Goal: Navigation & Orientation: Find specific page/section

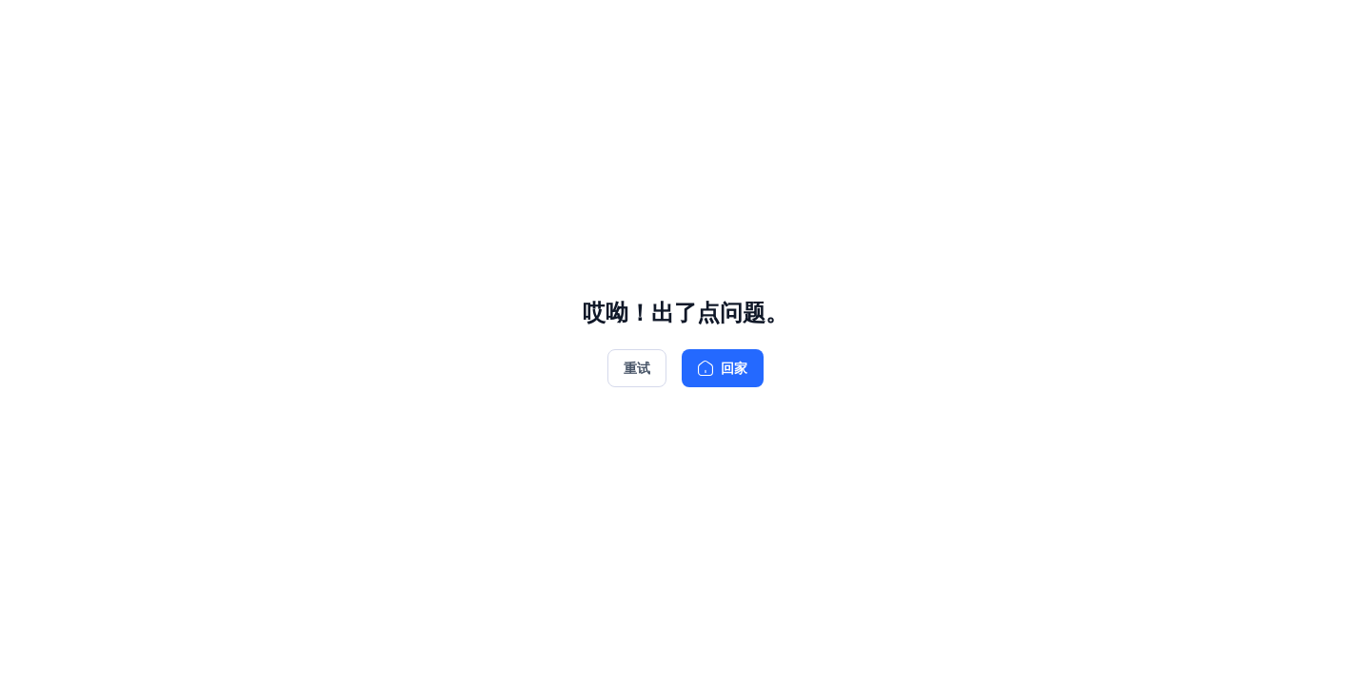
click at [829, 543] on div "哎呦！出了点问题。 重试 回家" at bounding box center [685, 343] width 1371 height 686
click at [641, 371] on button "重试" at bounding box center [636, 368] width 59 height 38
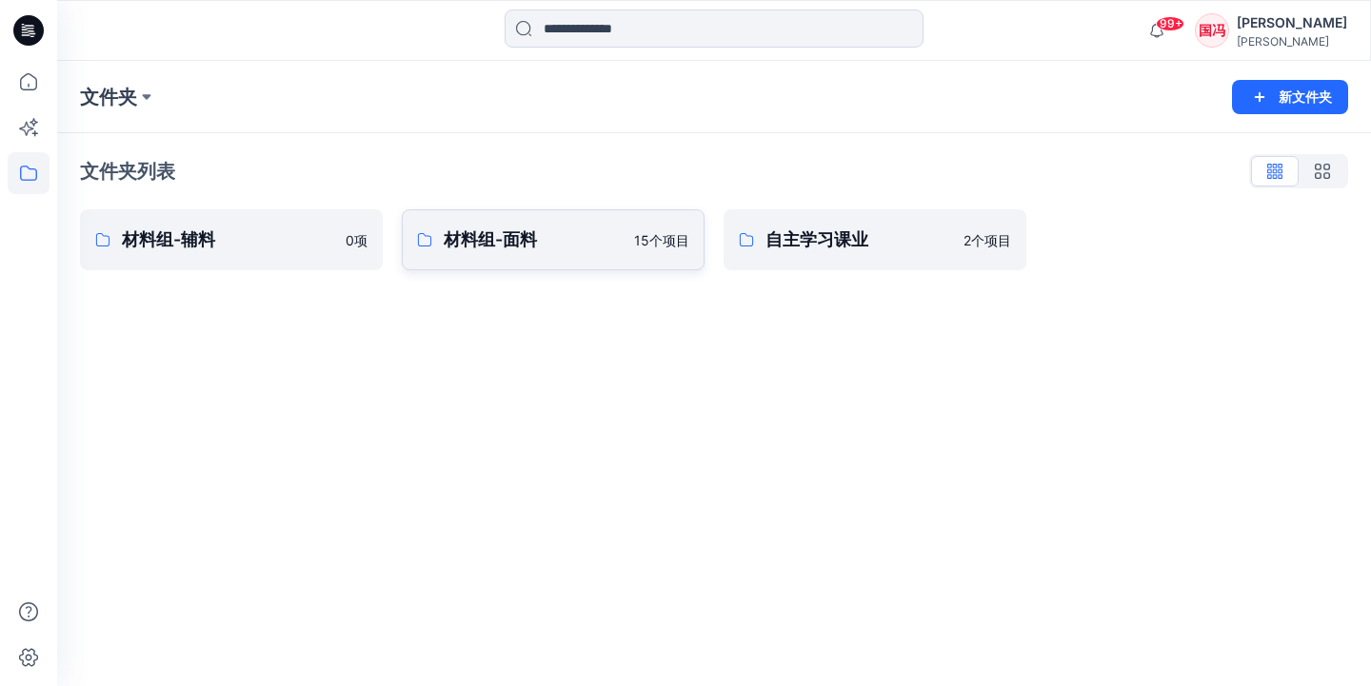
click at [578, 244] on p "材料组-面料" at bounding box center [533, 240] width 179 height 27
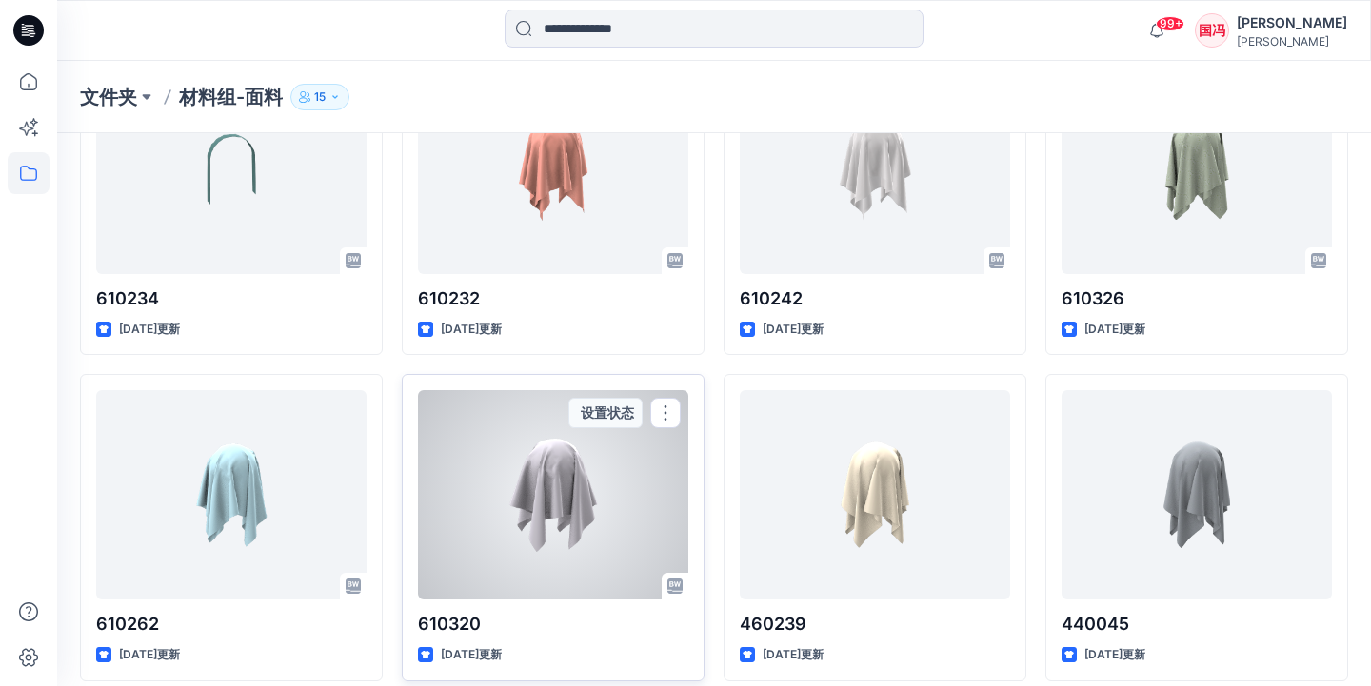
scroll to position [354, 0]
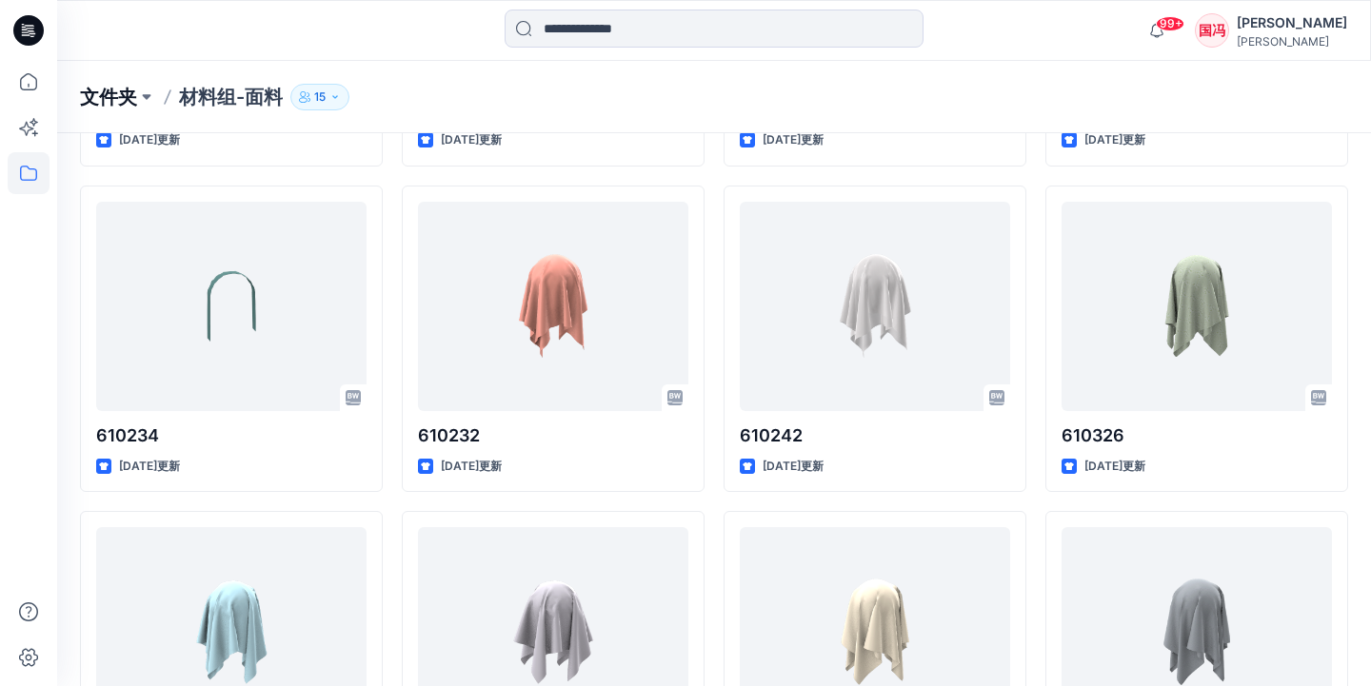
click at [115, 100] on p "文件夹" at bounding box center [108, 97] width 57 height 27
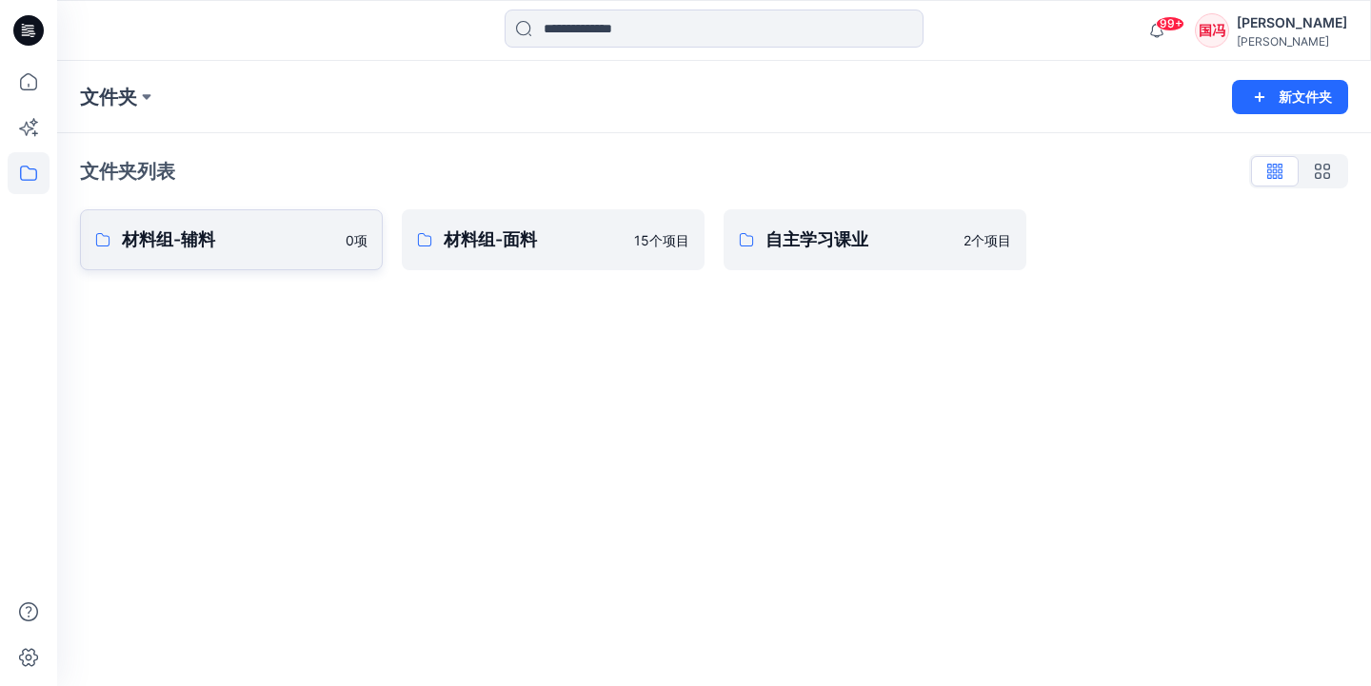
click at [148, 235] on p "材料组-辅料" at bounding box center [228, 240] width 212 height 27
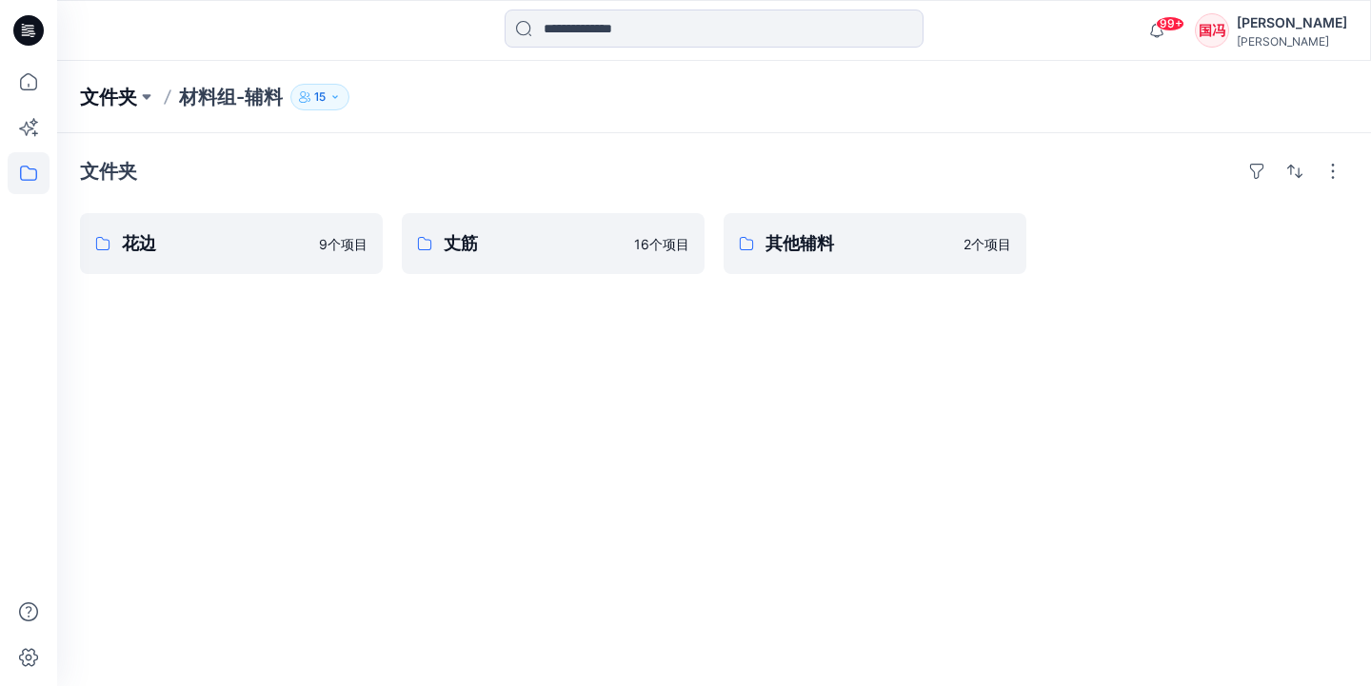
click at [128, 96] on p "文件夹" at bounding box center [108, 97] width 57 height 27
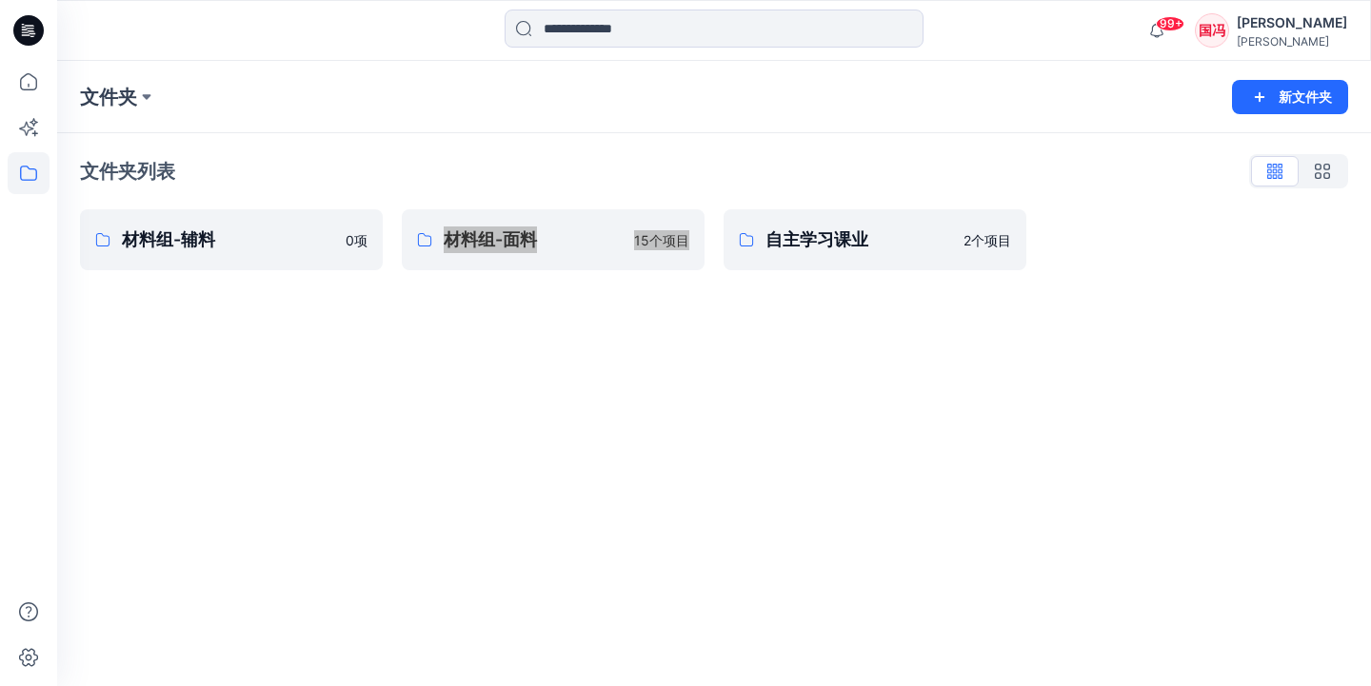
click at [518, 368] on div "文件夹 新文件夹 文件夹列表 材料组-辅料 0 项 材料组-面料 15个 项目 自主学习课业 2个 项目" at bounding box center [713, 373] width 1313 height 625
drag, startPoint x: 503, startPoint y: 147, endPoint x: 518, endPoint y: 149, distance: 14.6
click at [504, 147] on div "文件夹列表 材料组-辅料 0 项 材料组-面料 15个 项目 自主学习课业 2个 项目" at bounding box center [713, 213] width 1313 height 160
